Goal: Transaction & Acquisition: Purchase product/service

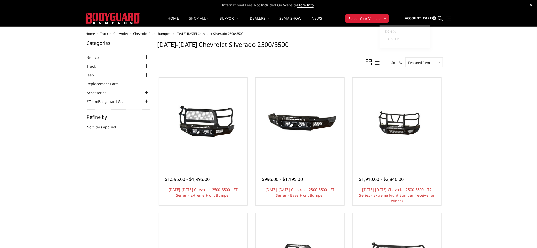
click at [413, 18] on span "Account" at bounding box center [413, 18] width 16 height 5
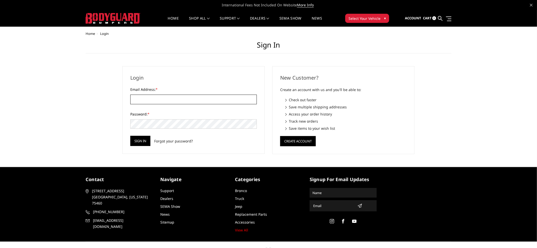
click at [157, 95] on input "Email Address: *" at bounding box center [193, 100] width 127 height 10
type input "JERREDN@DONHEWLETT.COM"
click at [143, 141] on input "Sign in" at bounding box center [140, 141] width 20 height 10
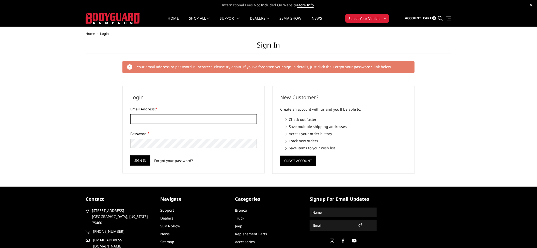
click at [142, 118] on input "Email Address: *" at bounding box center [193, 119] width 127 height 10
type input "JERREDN@DONHEWLETT.COM"
click at [140, 161] on input "Sign in" at bounding box center [140, 160] width 20 height 10
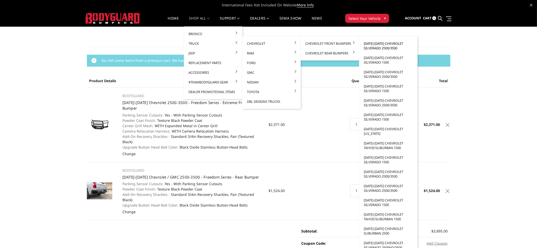
click at [384, 42] on link "[DATE]-[DATE] Chevrolet Silverado 2500/3500" at bounding box center [388, 46] width 54 height 14
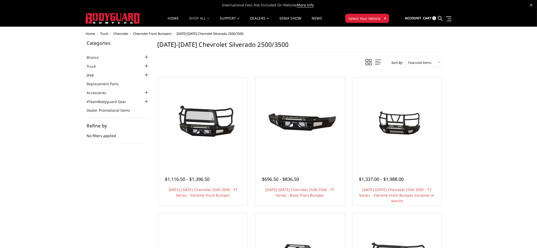
click at [394, 137] on img at bounding box center [396, 121] width 81 height 61
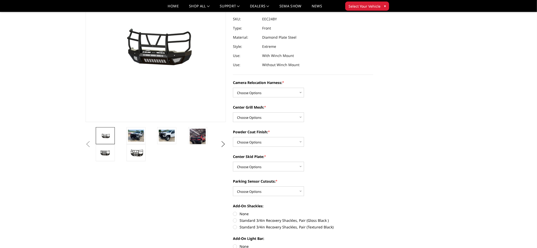
scroll to position [56, 0]
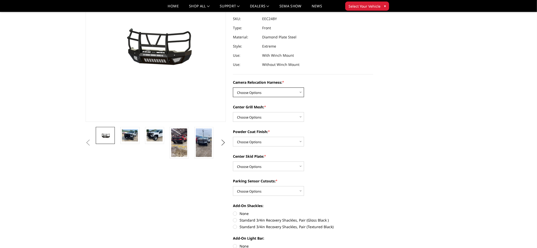
click at [271, 88] on select "Choose Options Without camera harness With camera harness" at bounding box center [268, 92] width 71 height 10
select select "3731"
click at [233, 87] on select "Choose Options Without camera harness With camera harness" at bounding box center [268, 92] width 71 height 10
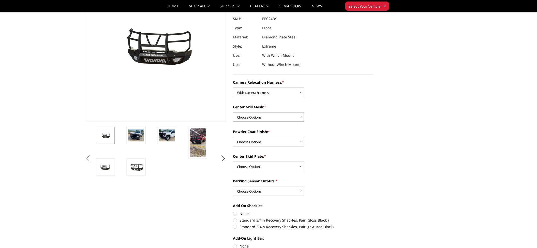
click at [261, 113] on select "Choose Options Without expanded metal With expanded metal" at bounding box center [268, 117] width 71 height 10
select select "3730"
click at [233, 112] on select "Choose Options Without expanded metal With expanded metal" at bounding box center [268, 117] width 71 height 10
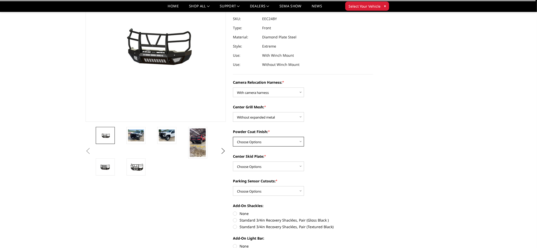
click at [262, 140] on select "Choose Options Textured Black Powder Coat Gloss Black Powder Coat Bare Metal" at bounding box center [268, 142] width 71 height 10
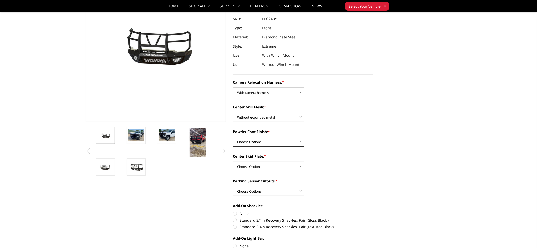
select select "3728"
click at [233, 137] on select "Choose Options Textured Black Powder Coat Gloss Black Powder Coat Bare Metal" at bounding box center [268, 142] width 71 height 10
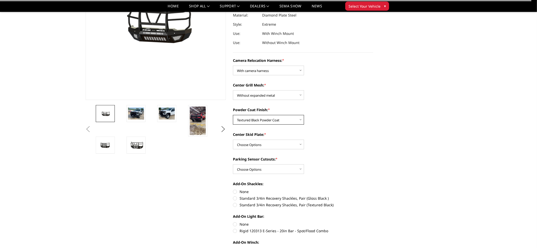
scroll to position [85, 0]
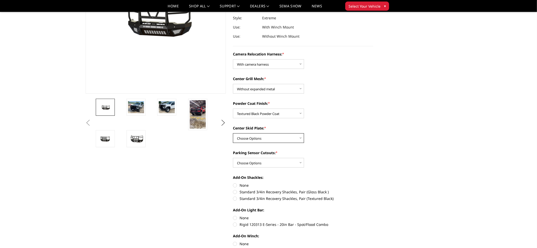
click at [265, 136] on select "Choose Options Winch Mount Skid Plate Standard Skid Plate (included) 2" Receive…" at bounding box center [268, 138] width 71 height 10
select select "3724"
click at [233, 133] on select "Choose Options Winch Mount Skid Plate Standard Skid Plate (included) 2" Receive…" at bounding box center [268, 138] width 71 height 10
click at [295, 163] on select "Choose Options Yes - With Parking Sensor Cutouts" at bounding box center [268, 163] width 71 height 10
select select "3722"
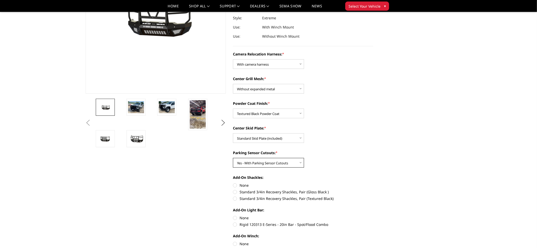
click at [233, 158] on select "Choose Options Yes - With Parking Sensor Cutouts" at bounding box center [268, 163] width 71 height 10
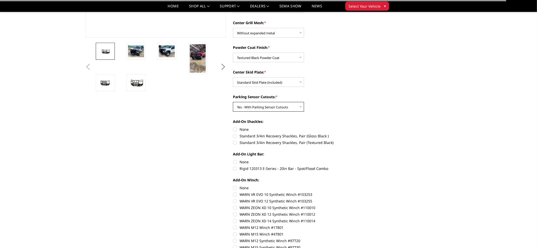
scroll to position [141, 0]
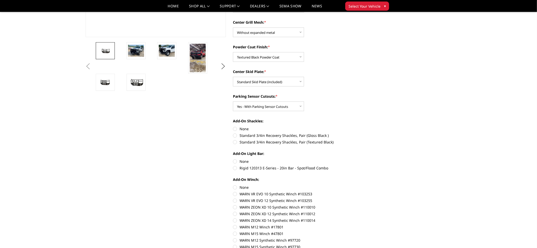
click at [235, 143] on label "Standard 3/4in Recovery Shackles, Pair (Textured Black)" at bounding box center [303, 141] width 140 height 5
click at [373, 133] on input "Standard 3/4in Recovery Shackles, Pair (Textured Black)" at bounding box center [373, 133] width 0 height 0
radio input "true"
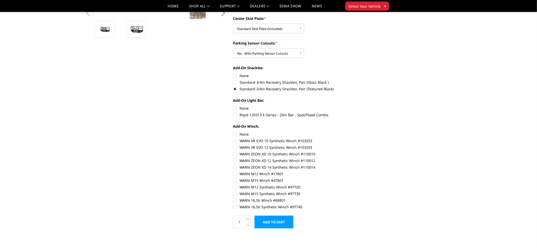
scroll to position [197, 0]
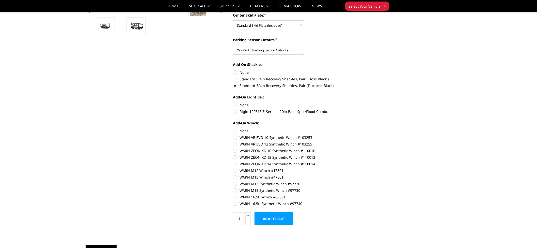
click at [235, 105] on label "None" at bounding box center [303, 104] width 140 height 5
click at [233, 102] on input "None" at bounding box center [233, 102] width 0 height 0
radio input "true"
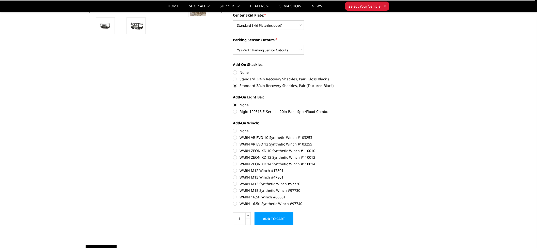
click at [235, 130] on label "None" at bounding box center [303, 130] width 140 height 5
click at [233, 128] on input "None" at bounding box center [233, 128] width 0 height 0
radio input "true"
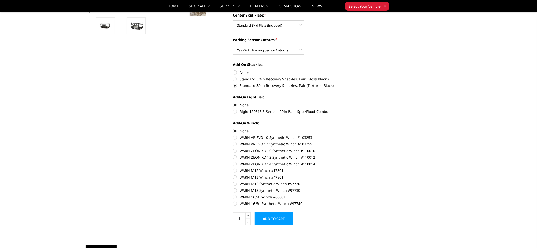
click at [281, 215] on input "Add to Cart" at bounding box center [274, 218] width 39 height 13
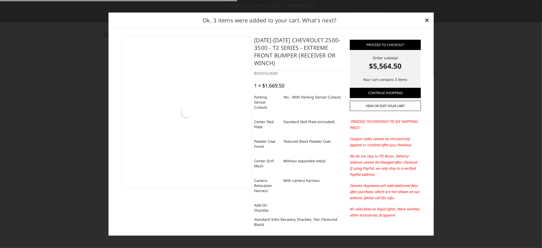
scroll to position [205, 0]
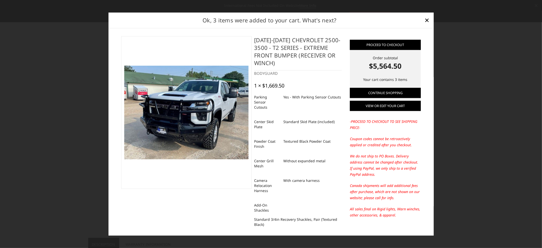
click at [371, 107] on link "View or edit your cart" at bounding box center [385, 106] width 71 height 10
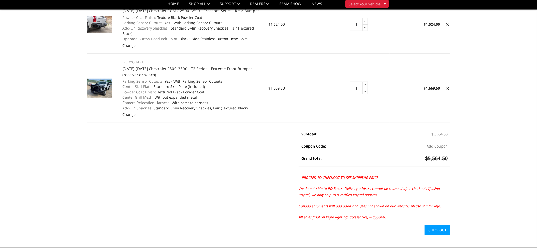
scroll to position [141, 0]
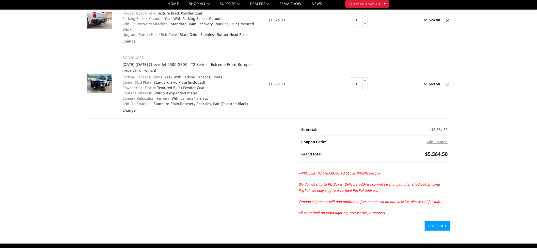
click at [441, 221] on link "Check out" at bounding box center [438, 226] width 26 height 10
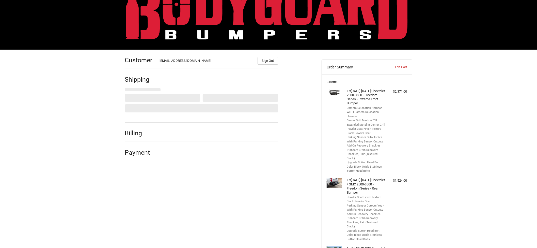
scroll to position [46, 0]
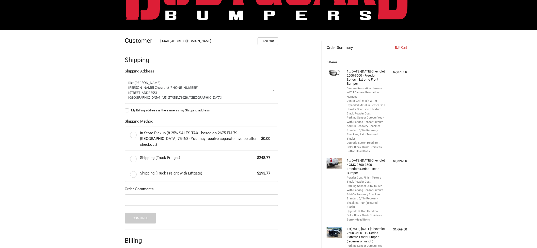
click at [133, 153] on label "Shipping (Truck Freight) $248.77" at bounding box center [201, 158] width 153 height 15
click at [126, 151] on input "Shipping (Truck Freight) $248.77" at bounding box center [125, 151] width 0 height 0
radio input "true"
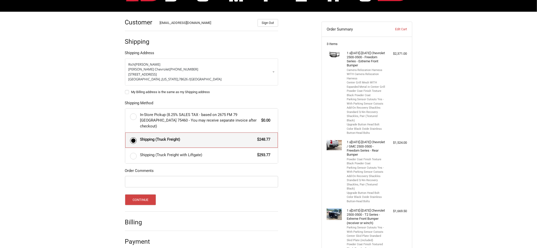
scroll to position [74, 0]
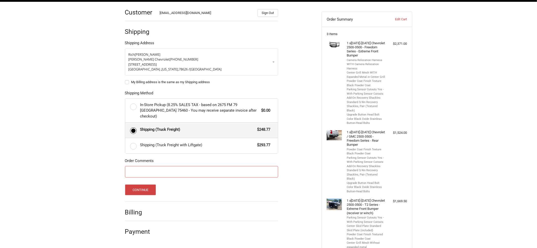
click at [131, 166] on input "Order Comments" at bounding box center [201, 171] width 153 height 11
type input "r"
click at [164, 166] on input "RO#" at bounding box center [201, 171] width 153 height 11
type input "RO#123848"
click at [146, 184] on button "Continue" at bounding box center [140, 189] width 31 height 11
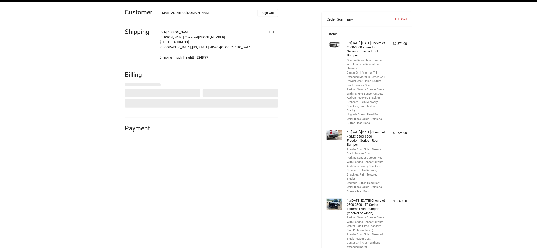
select select "US"
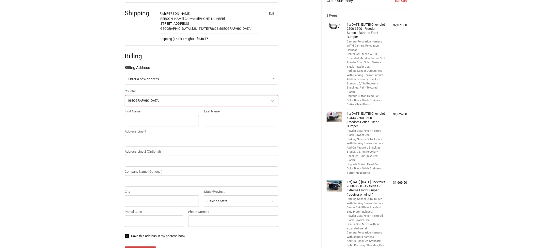
scroll to position [83, 0]
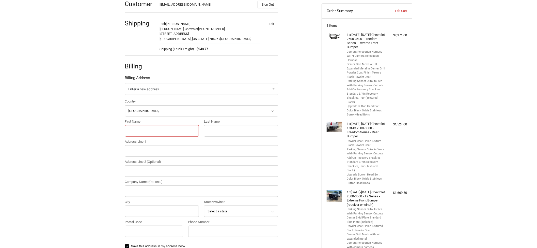
click at [140, 131] on input "First Name" at bounding box center [162, 130] width 74 height 11
click at [111, 131] on div "Customer jerredn@donhewlett.com Sign Out Shipping Rich Lenz Don Hewlett Chevrol…" at bounding box center [268, 167] width 537 height 348
click at [148, 88] on span "Enter a new address" at bounding box center [144, 89] width 30 height 5
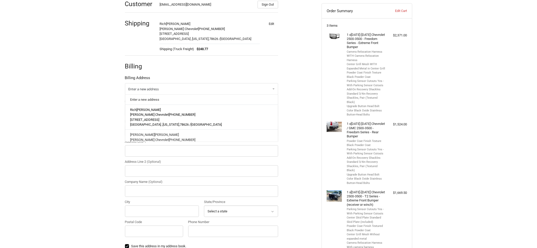
click at [149, 115] on span "Don Hewlett Chevrolet" at bounding box center [149, 115] width 39 height 4
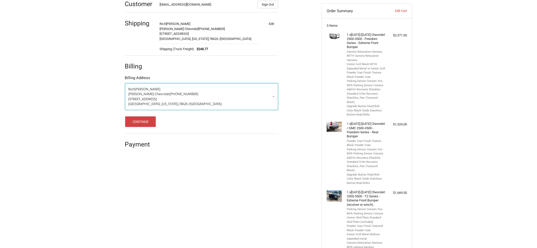
click at [178, 98] on p "200 Commerce Blvd." at bounding box center [202, 99] width 146 height 5
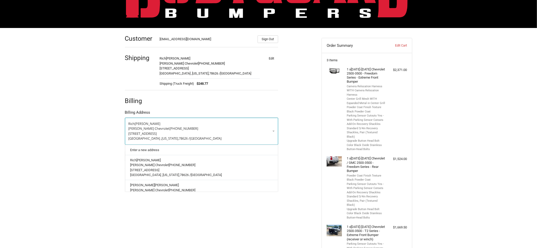
scroll to position [56, 0]
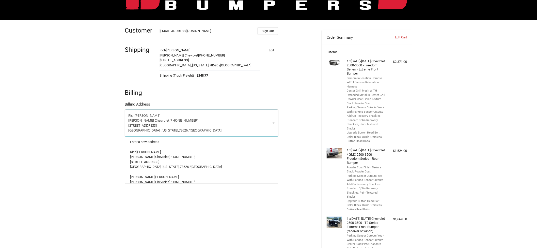
click at [154, 127] on span "200 Commerce Blvd." at bounding box center [143, 125] width 28 height 5
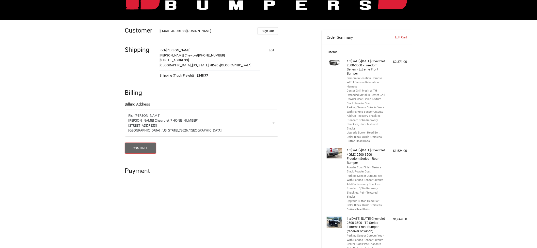
click at [141, 149] on button "Continue" at bounding box center [140, 148] width 31 height 11
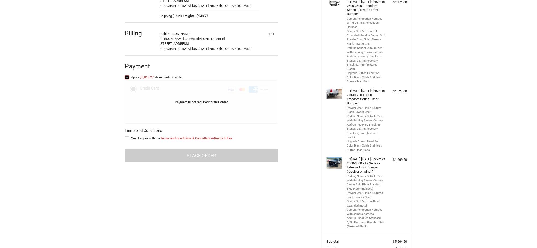
scroll to position [122, 0]
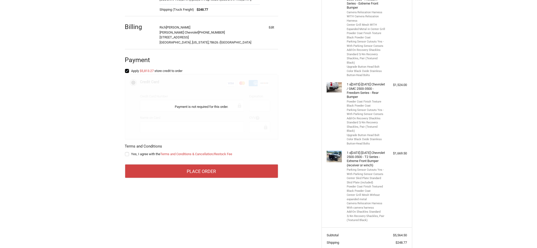
click at [124, 154] on div "Customer jerredn@donhewlett.com Sign Out Shipping Rich Lenz Don Hewlett Chevrol…" at bounding box center [219, 69] width 197 height 230
click at [127, 153] on label "Yes, I agree with the Terms and Conditions & Cancellation/Restock Fee" at bounding box center [201, 154] width 153 height 4
click at [125, 152] on input "Yes, I agree with the Terms and Conditions & Cancellation/Restock Fee" at bounding box center [125, 151] width 0 height 0
checkbox input "true"
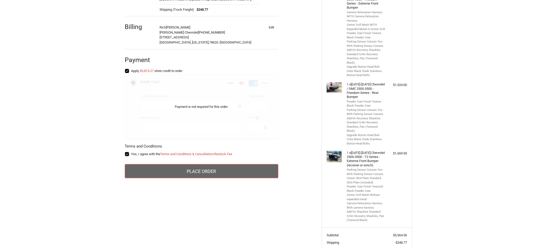
click at [178, 169] on button "Place Order" at bounding box center [201, 171] width 153 height 14
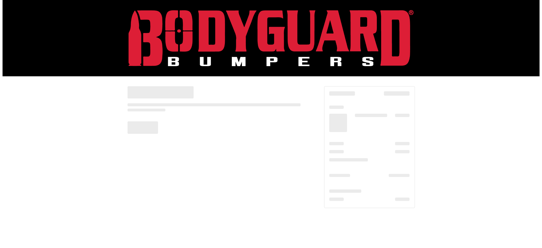
scroll to position [0, 0]
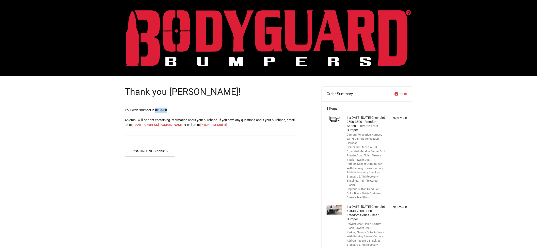
drag, startPoint x: 156, startPoint y: 110, endPoint x: 176, endPoint y: 110, distance: 20.6
click at [176, 110] on p "Your order number is 1019958" at bounding box center [211, 109] width 173 height 5
copy span "1019958"
